Goal: Transaction & Acquisition: Purchase product/service

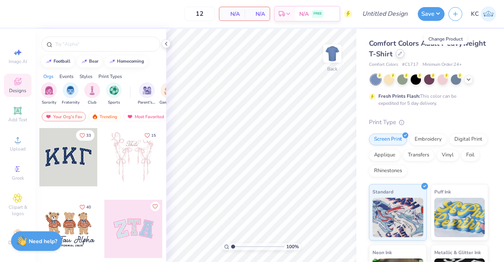
click at [404, 52] on div at bounding box center [399, 53] width 9 height 9
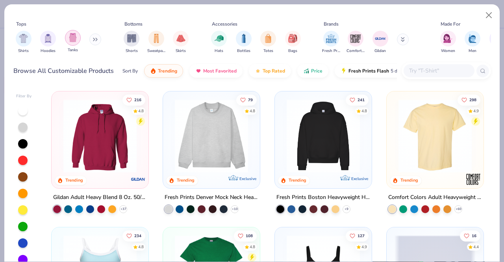
click at [72, 42] on img "filter for Tanks" at bounding box center [72, 37] width 9 height 9
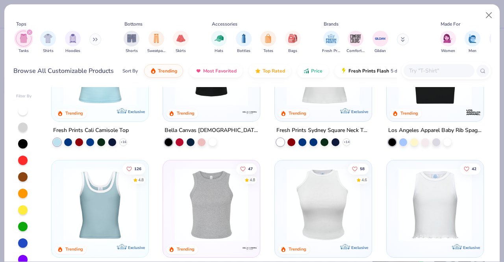
scroll to position [184, 0]
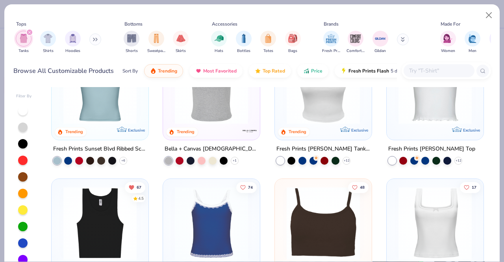
click at [336, 110] on img at bounding box center [322, 87] width 81 height 73
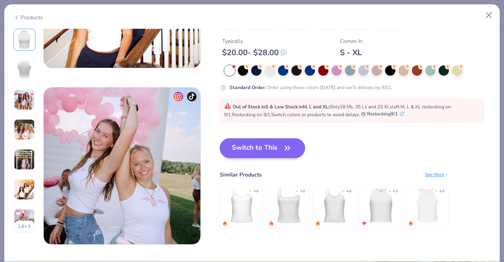
scroll to position [998, 0]
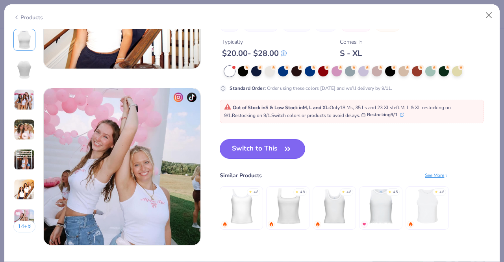
click at [258, 150] on button "Switch to This" at bounding box center [262, 149] width 85 height 20
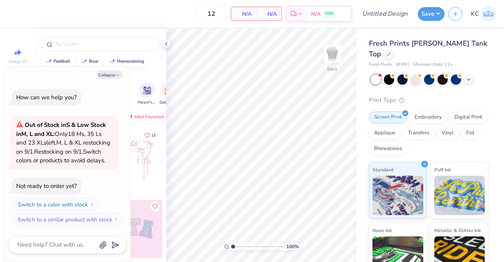
click at [154, 73] on div "Orgs Events Styles Print Types" at bounding box center [100, 74] width 131 height 11
click at [116, 73] on icon "button" at bounding box center [117, 75] width 5 height 5
type textarea "x"
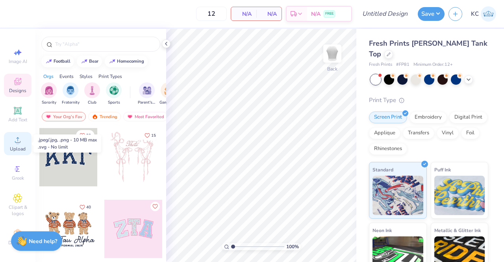
click at [10, 147] on span "Upload" at bounding box center [18, 149] width 16 height 6
click at [13, 152] on div "Upload" at bounding box center [18, 143] width 28 height 23
click at [11, 145] on div "Upload" at bounding box center [18, 143] width 28 height 23
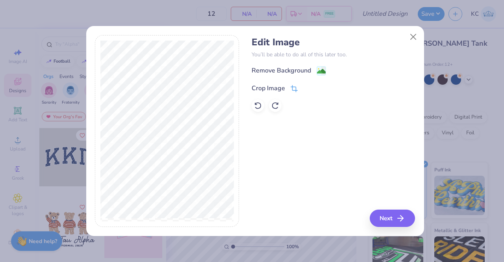
click at [270, 89] on div "Crop Image" at bounding box center [267, 87] width 33 height 9
click at [307, 86] on icon at bounding box center [306, 87] width 5 height 5
click at [301, 70] on div "Remove Background" at bounding box center [280, 70] width 59 height 9
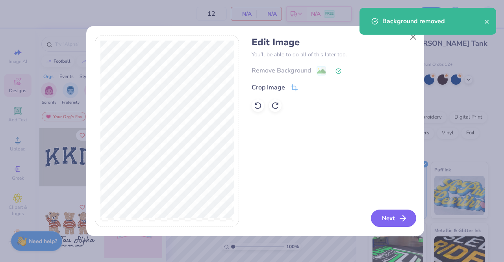
click at [393, 212] on button "Next" at bounding box center [393, 217] width 45 height 17
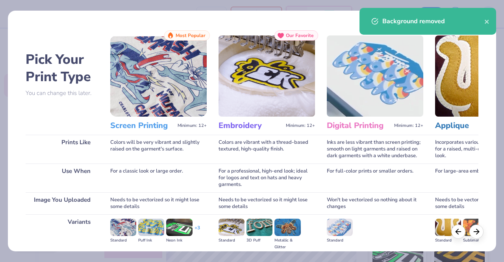
scroll to position [91, 0]
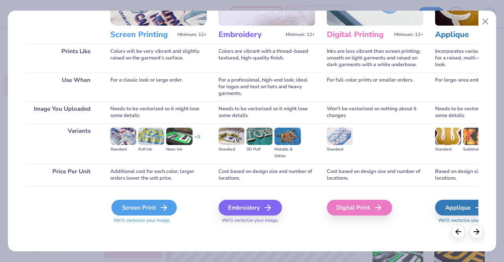
click at [157, 204] on div "Screen Print" at bounding box center [143, 207] width 65 height 16
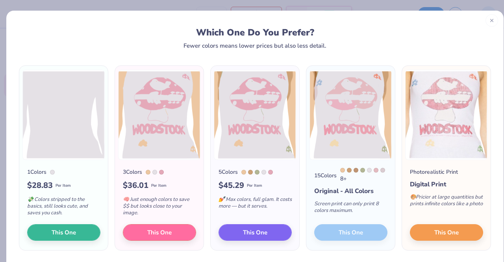
click at [489, 21] on icon at bounding box center [492, 21] width 6 height 6
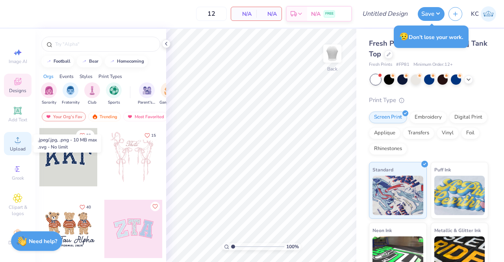
click at [13, 139] on icon at bounding box center [17, 139] width 9 height 9
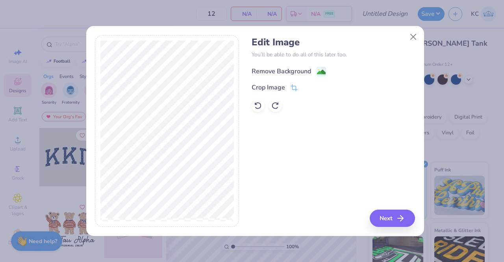
click at [264, 72] on div "Remove Background" at bounding box center [280, 70] width 59 height 9
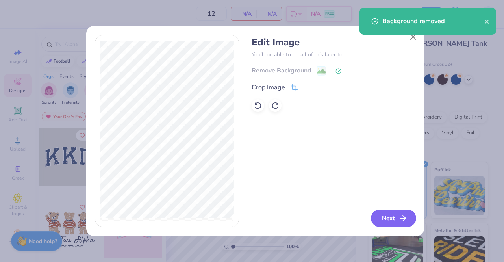
click at [386, 215] on button "Next" at bounding box center [393, 217] width 45 height 17
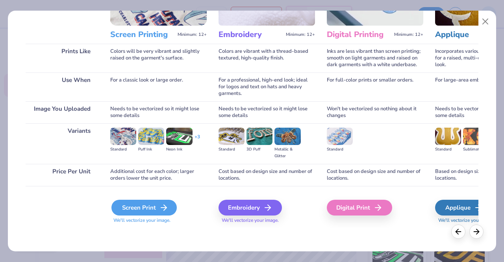
click at [154, 209] on div "Screen Print" at bounding box center [143, 207] width 65 height 16
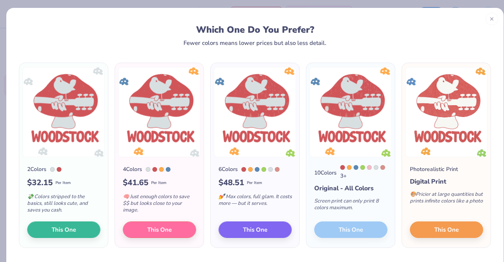
scroll to position [3, 0]
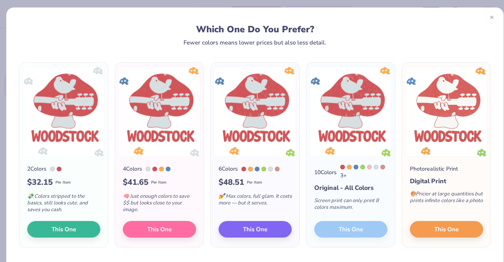
click at [485, 21] on div at bounding box center [491, 17] width 13 height 13
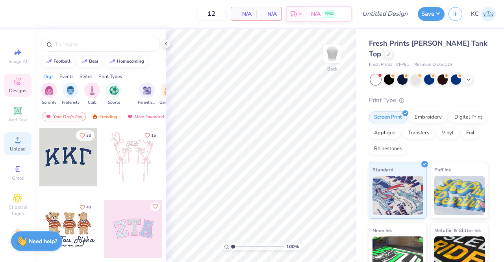
click at [12, 146] on span "Upload" at bounding box center [18, 149] width 16 height 6
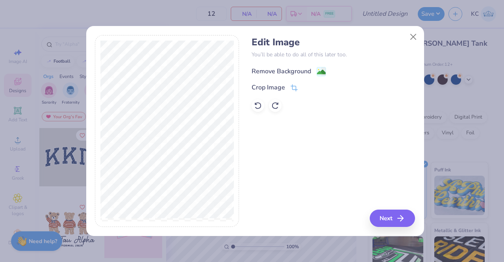
click at [273, 73] on div "Remove Background" at bounding box center [280, 70] width 59 height 9
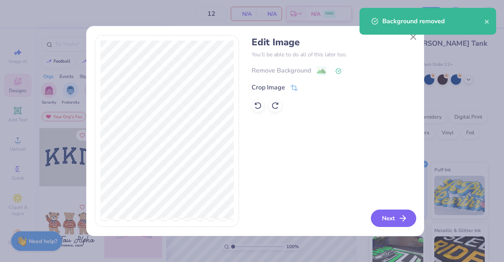
click at [402, 218] on line "button" at bounding box center [403, 218] width 6 height 0
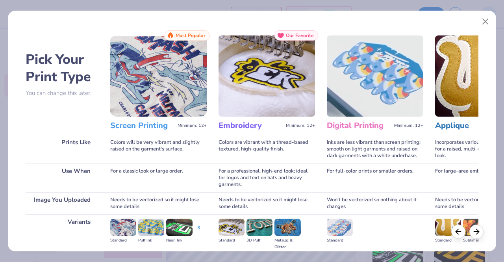
drag, startPoint x: 402, startPoint y: 218, endPoint x: 273, endPoint y: 72, distance: 194.5
click at [273, 72] on img at bounding box center [266, 75] width 96 height 81
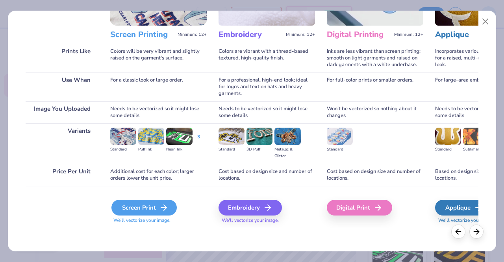
click at [152, 208] on div "Screen Print" at bounding box center [143, 207] width 65 height 16
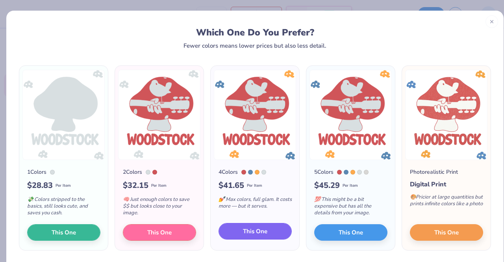
click at [251, 233] on span "This One" at bounding box center [255, 231] width 24 height 9
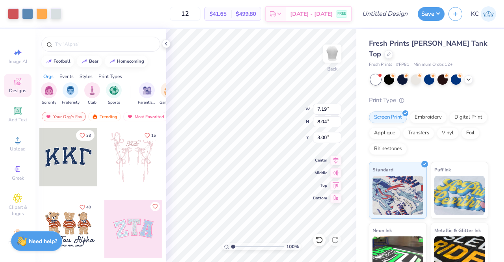
type input "3.00"
click at [393, 49] on div at bounding box center [388, 53] width 9 height 9
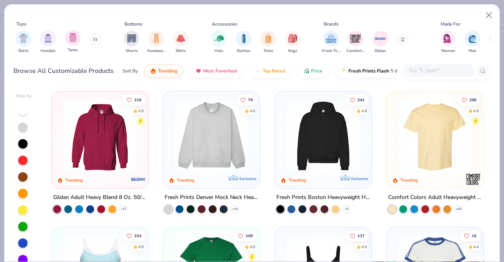
click at [76, 46] on div "Tanks" at bounding box center [73, 41] width 16 height 23
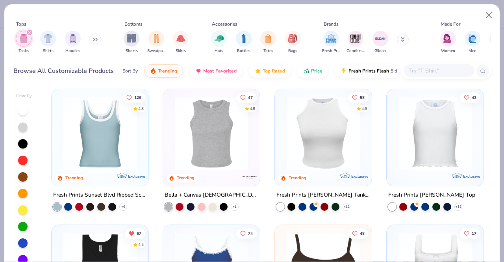
scroll to position [138, 0]
click at [201, 168] on img at bounding box center [211, 133] width 81 height 73
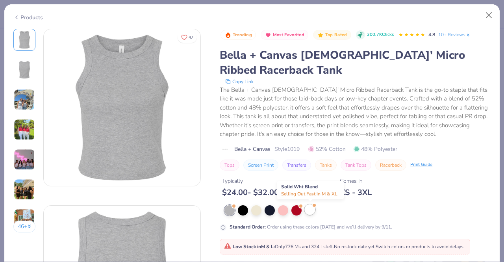
click at [312, 208] on div at bounding box center [309, 209] width 10 height 10
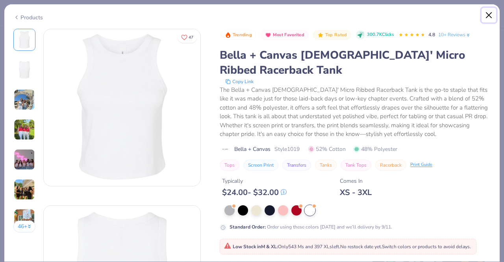
click at [490, 15] on button "Close" at bounding box center [488, 15] width 15 height 15
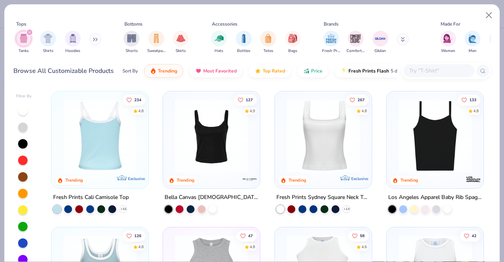
scroll to position [145, 0]
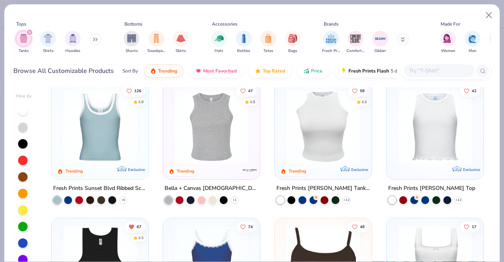
click at [109, 125] on img at bounding box center [99, 126] width 81 height 73
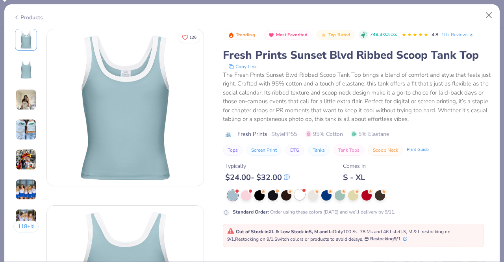
click at [299, 196] on div at bounding box center [299, 194] width 10 height 10
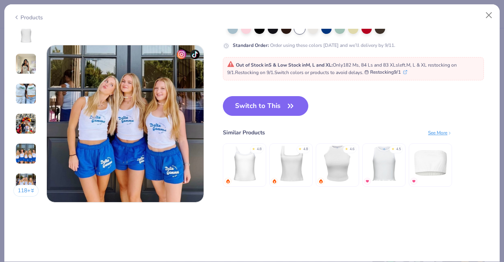
scroll to position [1044, 0]
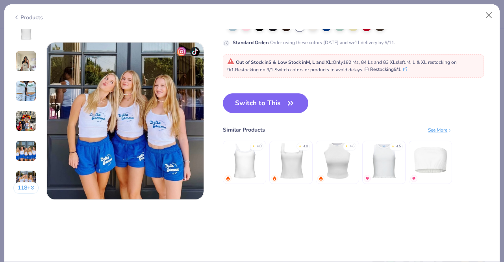
click at [264, 114] on div "Switch to This Similar Products See More ★ 4.8 ★ 4.8 ★ 4.6 ★ 4.5" at bounding box center [337, 146] width 229 height 106
click at [260, 108] on button "Switch to This" at bounding box center [265, 103] width 85 height 20
type input "50"
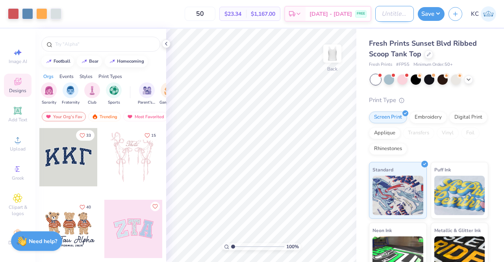
click at [386, 13] on input "Design Title" at bounding box center [394, 14] width 39 height 16
type input "Woodstock Tank Top"
click at [426, 15] on button "Save" at bounding box center [430, 13] width 27 height 14
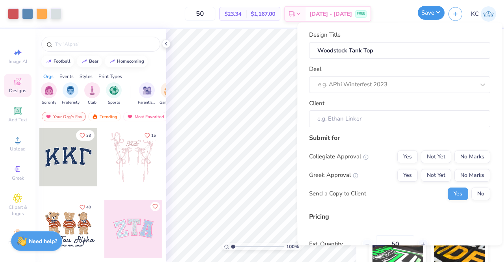
scroll to position [0, 0]
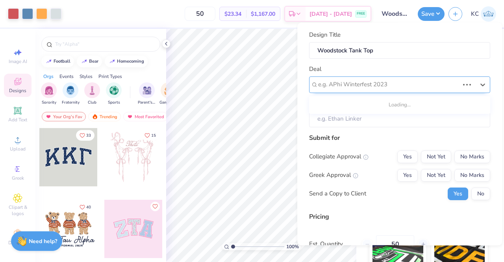
click at [354, 89] on div at bounding box center [388, 84] width 141 height 11
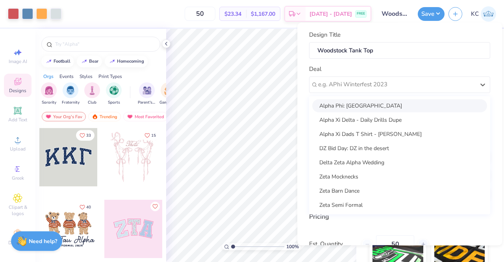
click at [354, 105] on div "Alpha Phi: [GEOGRAPHIC_DATA]" at bounding box center [399, 105] width 175 height 13
type input "[PERSON_NAME]"
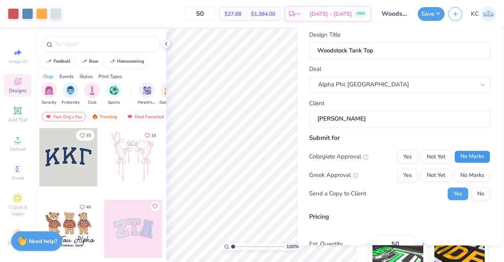
click at [467, 157] on button "No Marks" at bounding box center [472, 156] width 36 height 13
click at [467, 176] on button "No Marks" at bounding box center [472, 175] width 36 height 13
click at [430, 175] on button "Not Yet" at bounding box center [436, 175] width 30 height 13
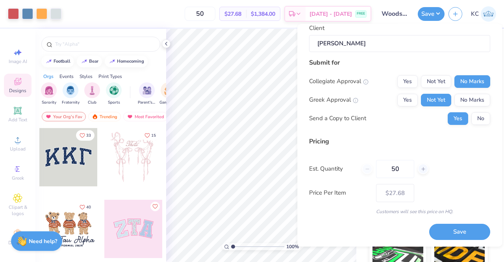
scroll to position [76, 0]
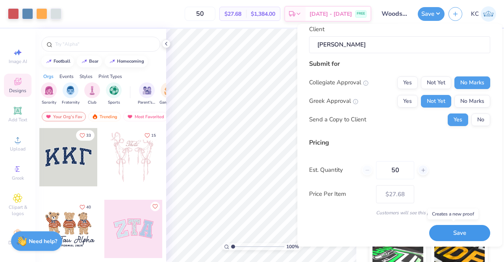
click at [455, 233] on button "Save" at bounding box center [459, 233] width 61 height 16
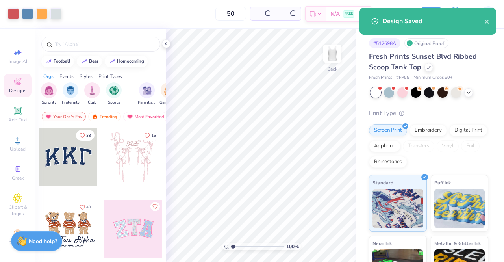
type input "– –"
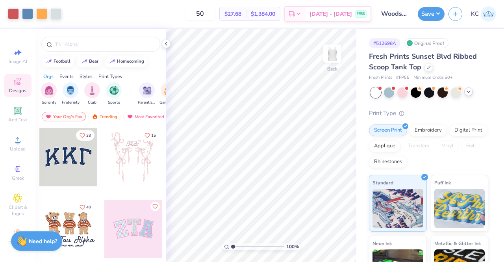
click at [470, 92] on icon at bounding box center [468, 92] width 6 height 6
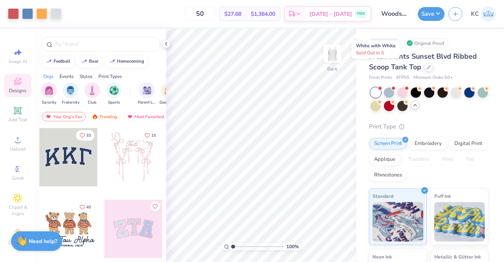
scroll to position [104, 0]
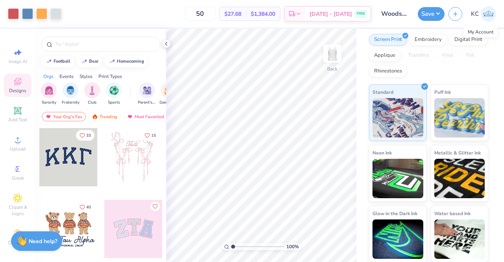
click at [492, 17] on img at bounding box center [487, 13] width 15 height 15
